Goal: Task Accomplishment & Management: Manage account settings

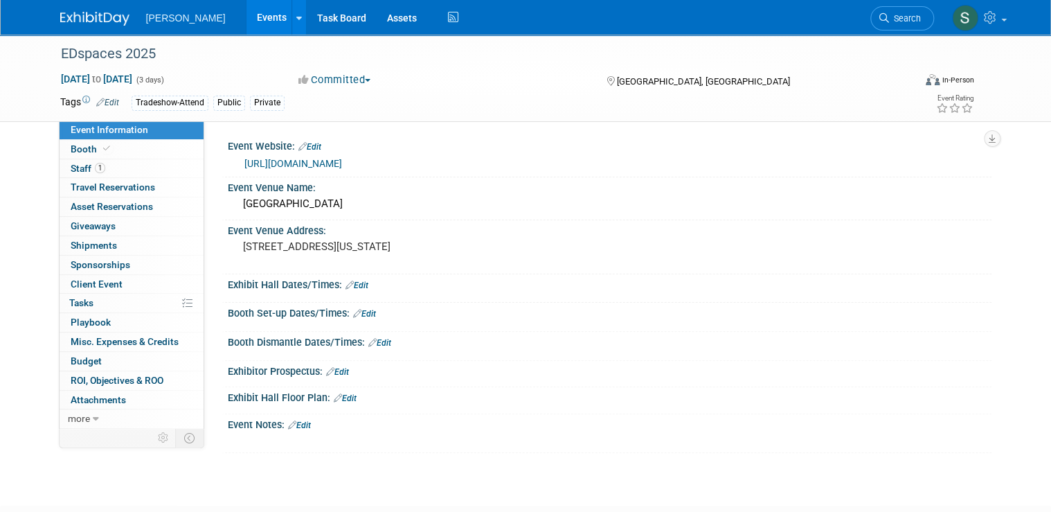
click at [296, 161] on link "[URL][DOMAIN_NAME]" at bounding box center [294, 163] width 98 height 11
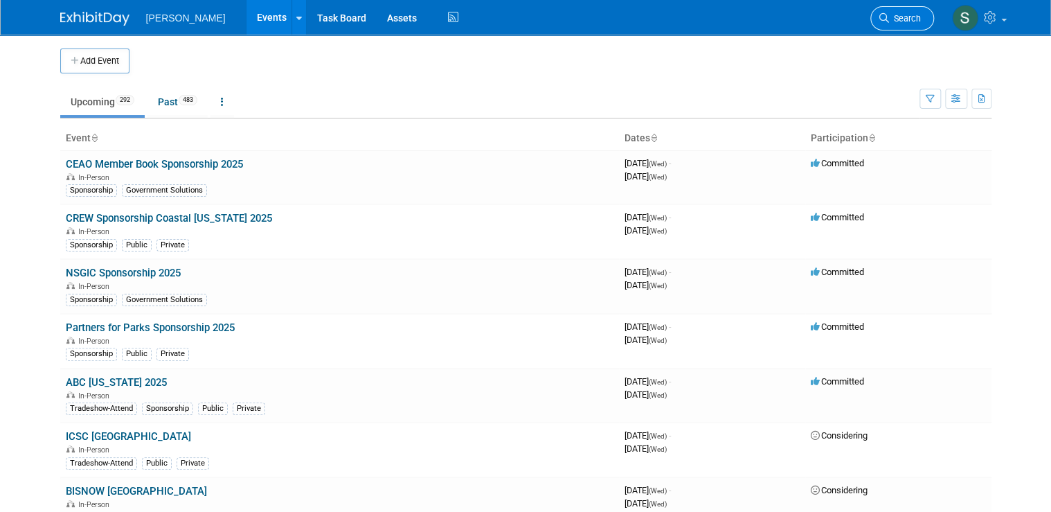
click at [909, 16] on span "Search" at bounding box center [905, 18] width 32 height 10
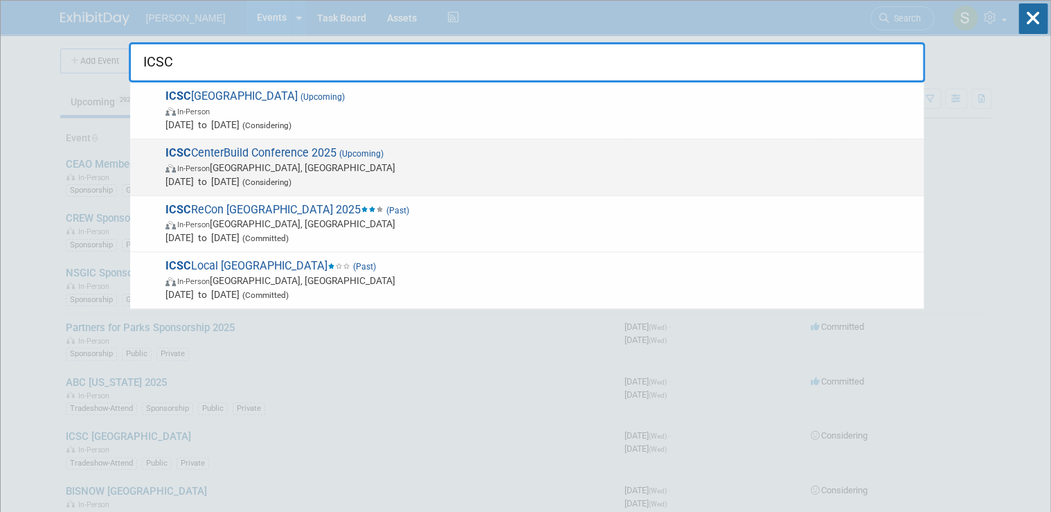
type input "ICSC"
click at [349, 158] on span "(Upcoming)" at bounding box center [360, 154] width 47 height 10
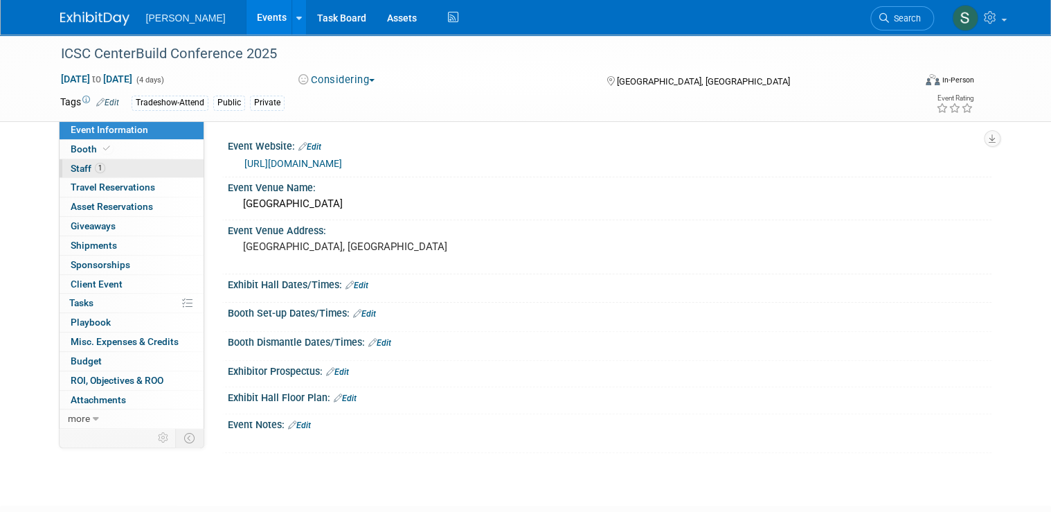
click at [125, 160] on link "1 Staff 1" at bounding box center [132, 168] width 144 height 19
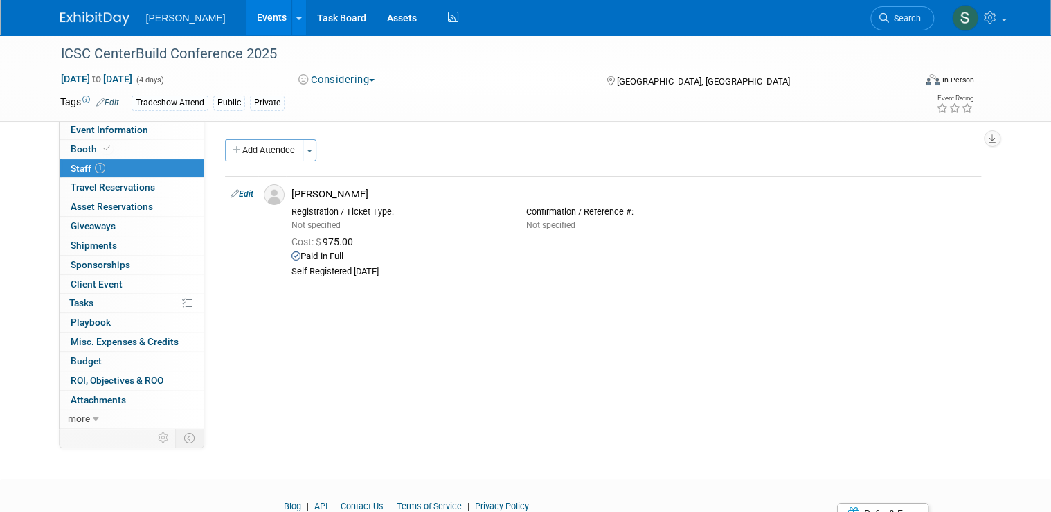
click at [345, 75] on button "Considering" at bounding box center [337, 80] width 87 height 15
click at [360, 100] on link "Committed" at bounding box center [348, 102] width 109 height 19
